Goal: Transaction & Acquisition: Purchase product/service

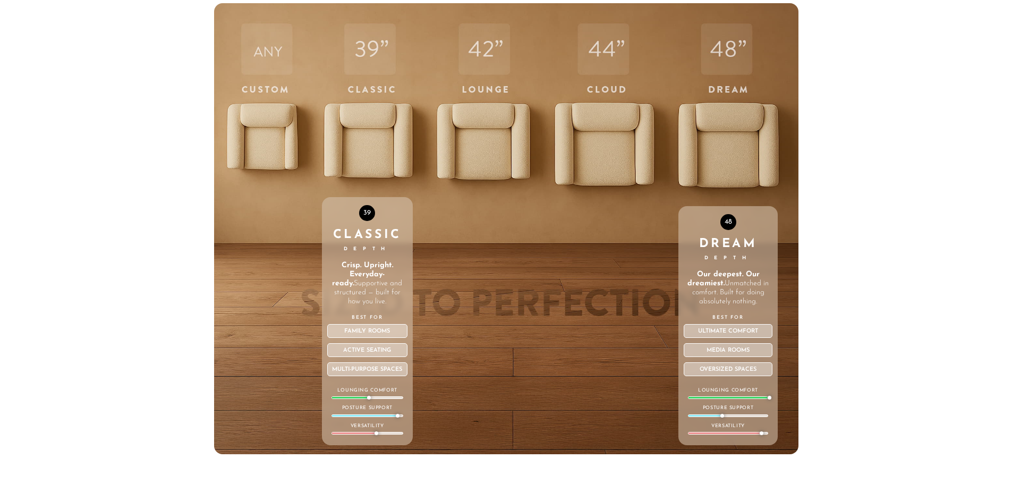
scroll to position [3920, 0]
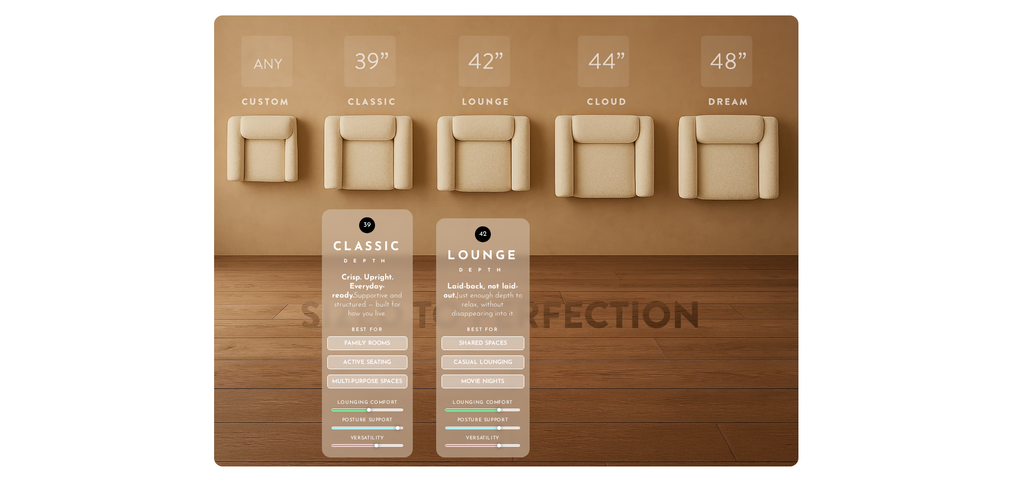
click at [468, 159] on div "42 Lounge Depth Laid-back, not laid-out. Just enough depth to relax, without di…" at bounding box center [482, 240] width 93 height 451
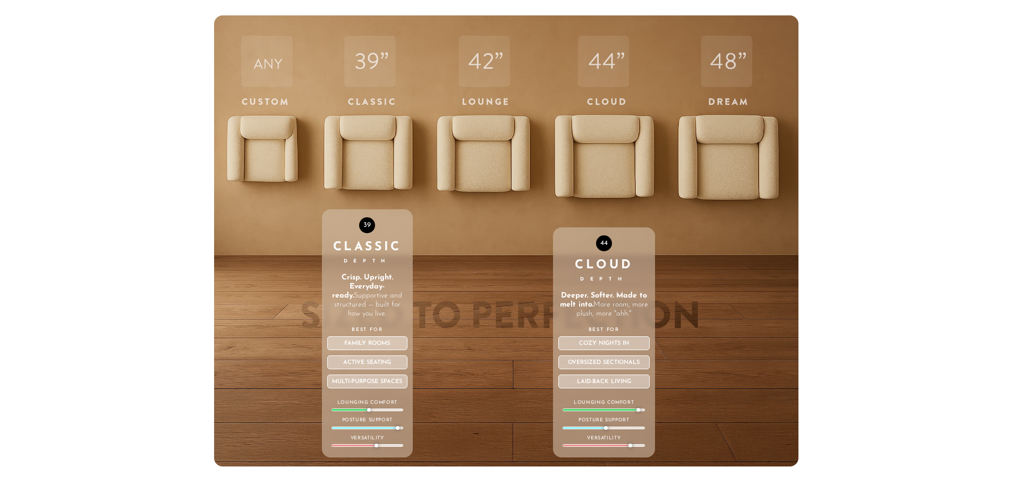
click at [603, 162] on div "44 Cloud Depth Deeper. Softer. Made to melt into. More room, more plush, more "…" at bounding box center [604, 240] width 103 height 451
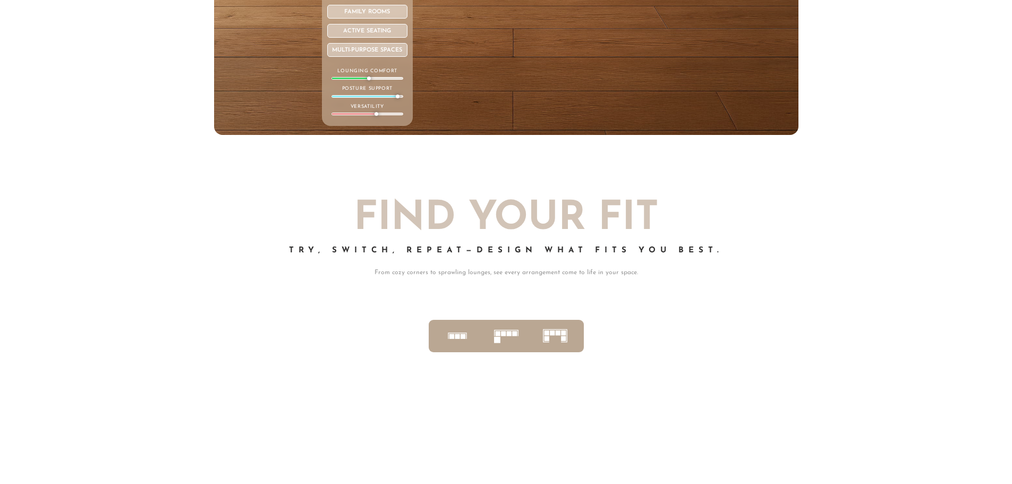
scroll to position [4255, 0]
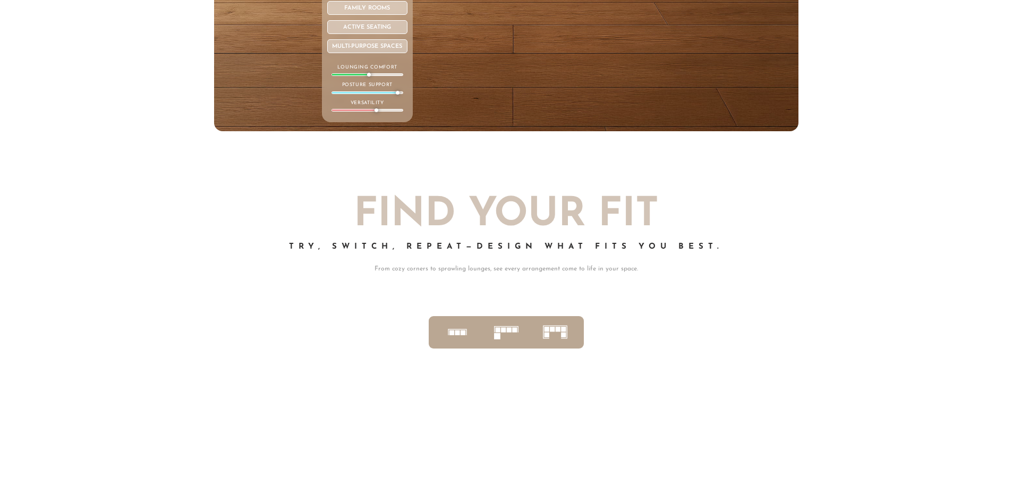
click at [497, 333] on rect at bounding box center [497, 330] width 5 height 5
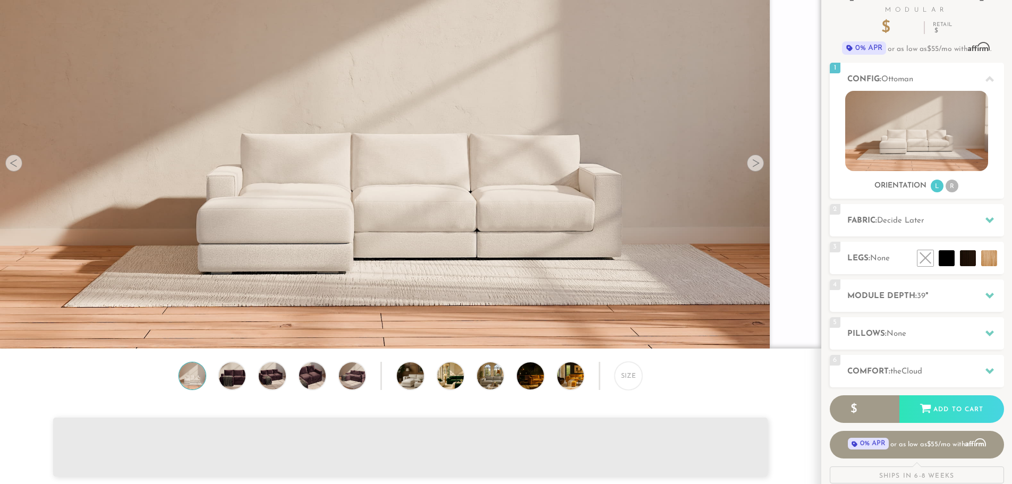
scroll to position [54, 0]
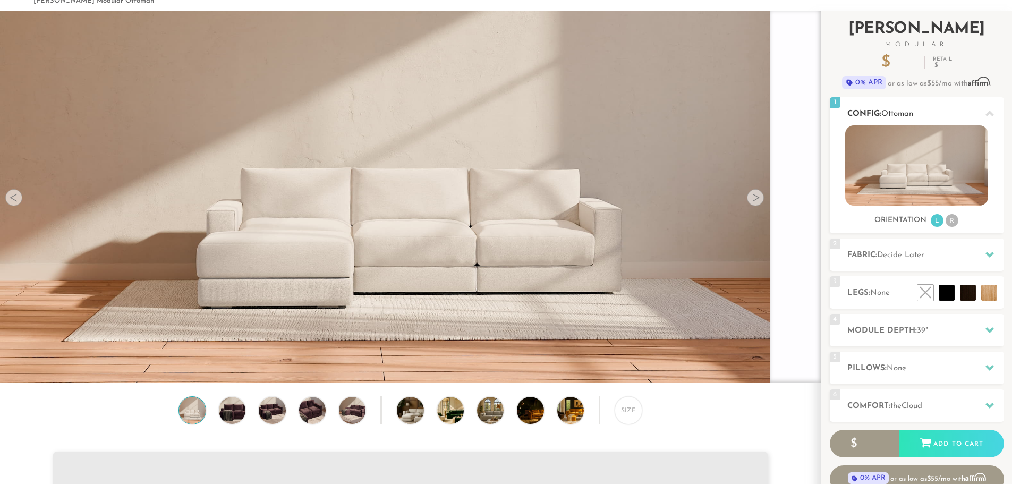
click at [952, 221] on li "R" at bounding box center [951, 220] width 13 height 13
click at [952, 222] on li "R" at bounding box center [951, 220] width 13 height 13
click at [949, 221] on li "R" at bounding box center [951, 220] width 13 height 13
click at [927, 174] on img at bounding box center [916, 165] width 143 height 80
click at [990, 111] on icon at bounding box center [989, 113] width 8 height 6
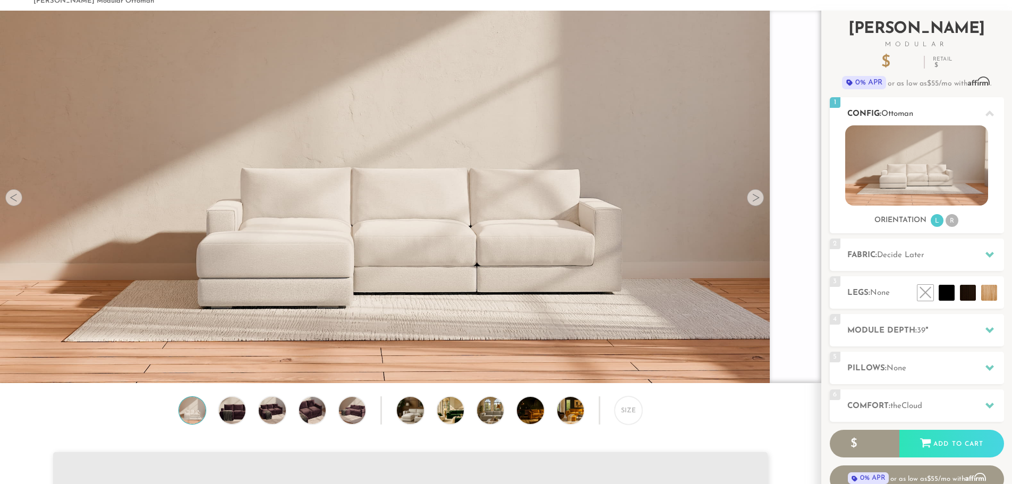
click at [987, 112] on icon at bounding box center [989, 113] width 8 height 8
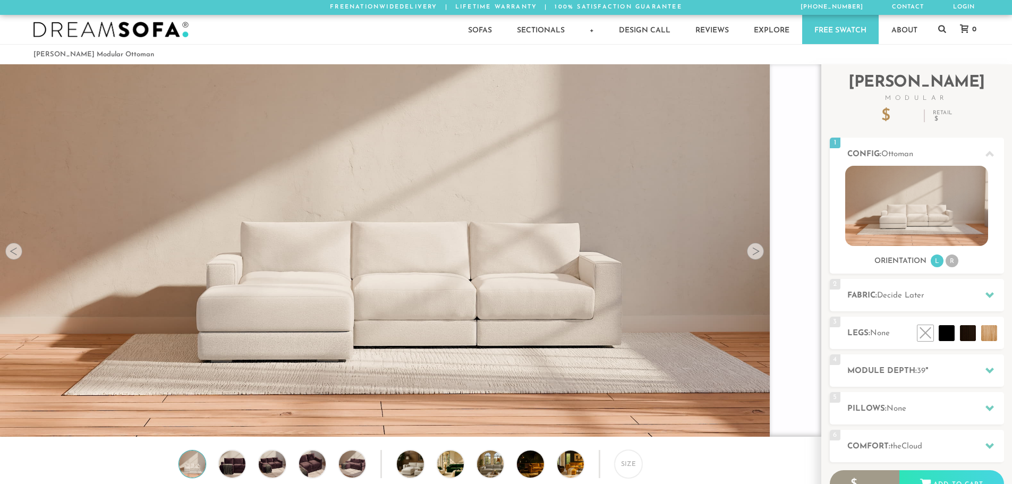
scroll to position [15031, 1004]
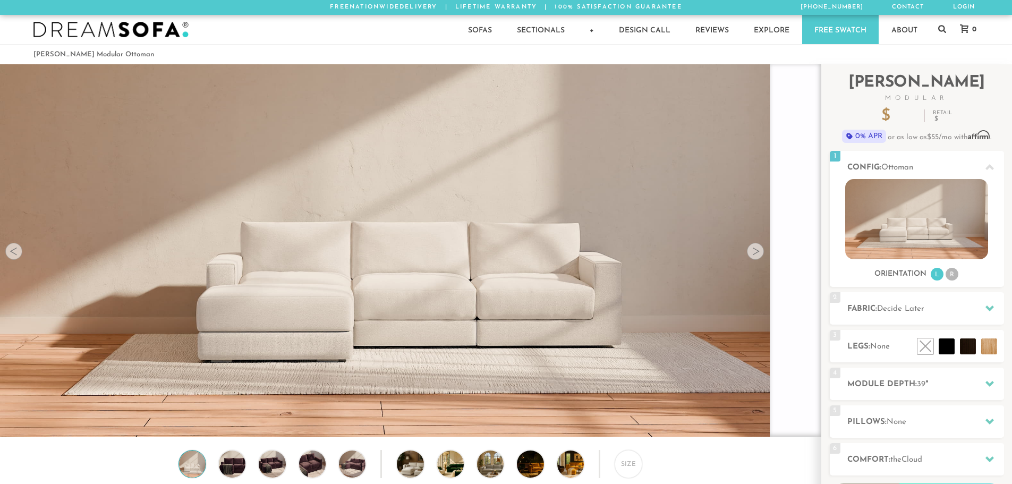
click at [759, 253] on div at bounding box center [755, 251] width 17 height 17
click at [751, 254] on div at bounding box center [755, 251] width 17 height 17
click at [898, 313] on span "Decide Later" at bounding box center [900, 309] width 47 height 8
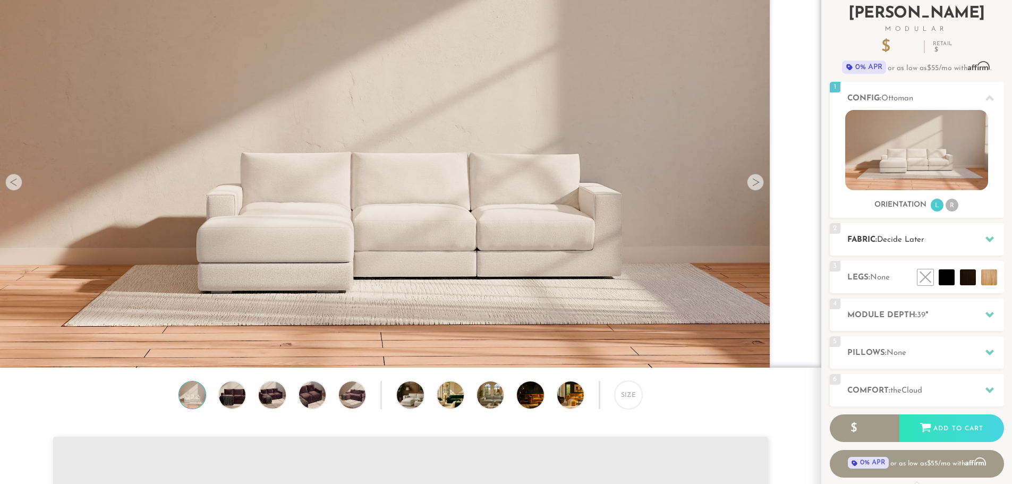
scroll to position [71, 0]
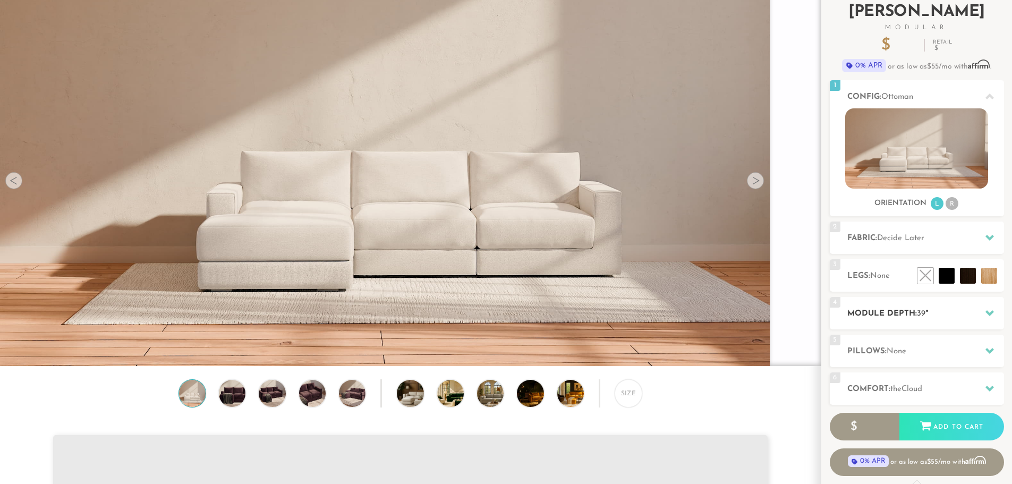
click at [972, 308] on h2 "Module Depth: 39 "" at bounding box center [925, 314] width 157 height 12
click at [990, 311] on icon at bounding box center [989, 313] width 8 height 8
click at [989, 311] on icon at bounding box center [989, 313] width 8 height 8
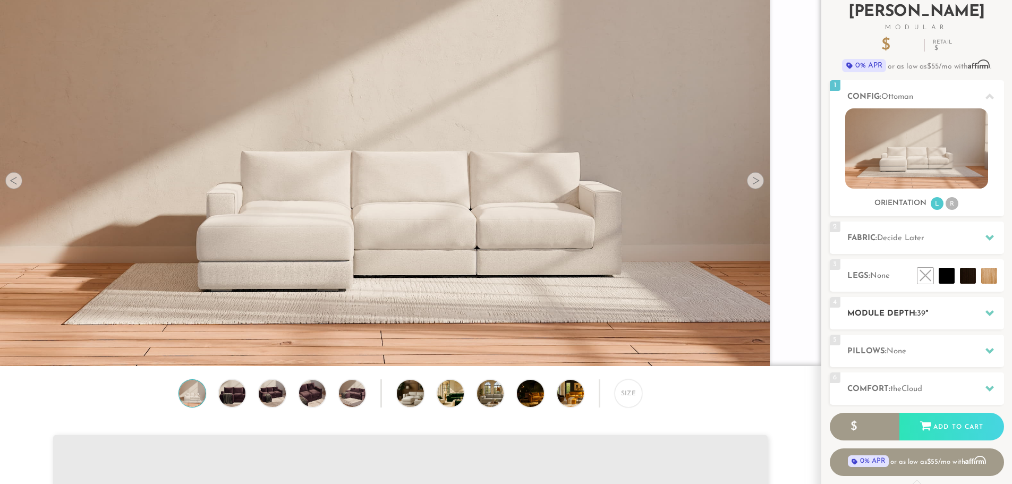
click at [879, 313] on h2 "Module Depth: 39 "" at bounding box center [925, 314] width 157 height 12
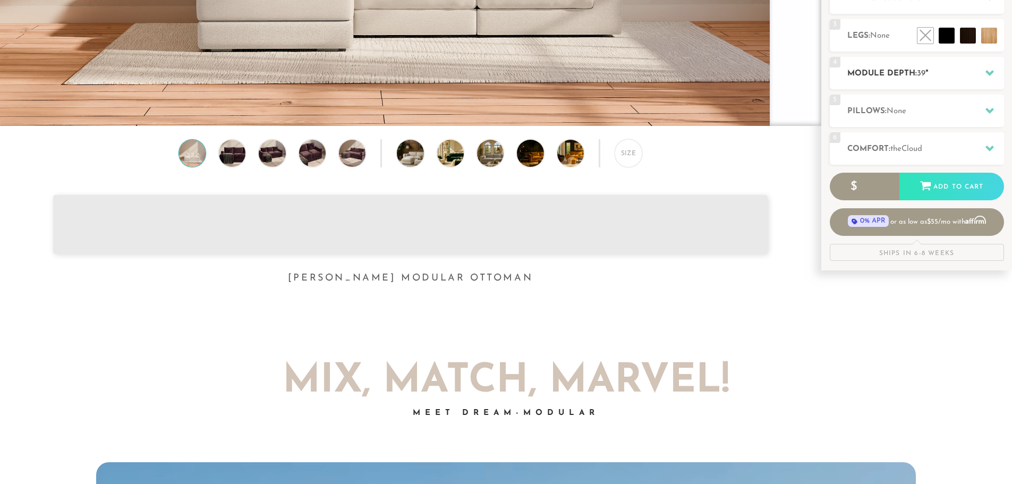
scroll to position [0, 0]
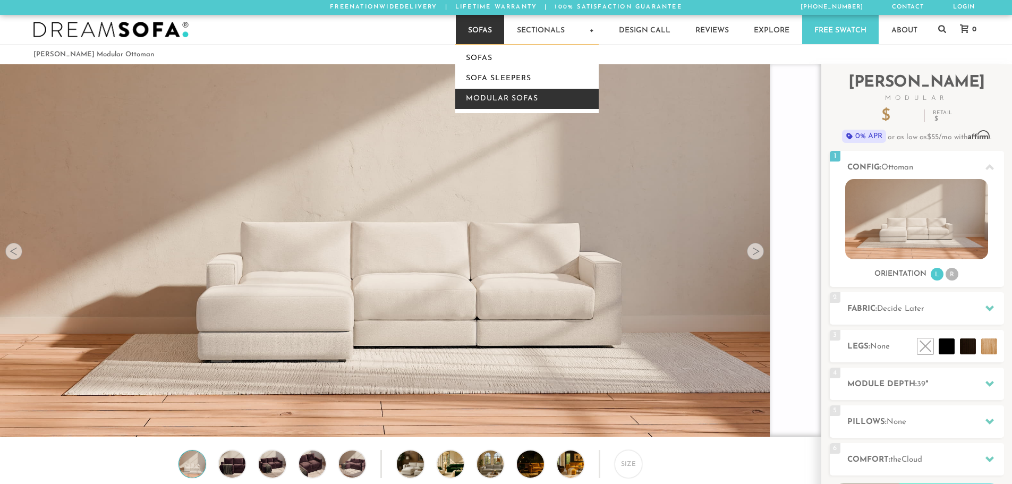
click at [489, 96] on link "Modular Sofas" at bounding box center [526, 99] width 143 height 20
